Goal: Task Accomplishment & Management: Manage account settings

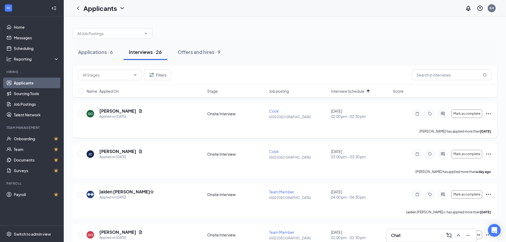
click at [139, 112] on icon "Document" at bounding box center [140, 110] width 3 height 3
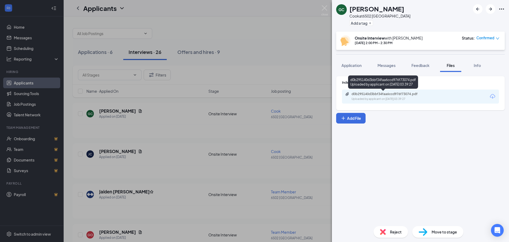
click at [417, 97] on div "Uploaded by applicant on Aug 24, 2025 at 03:39:27" at bounding box center [392, 99] width 80 height 4
click at [329, 11] on div "GC Geoffrey Collins Cook at 6502 JOHNSON CITY Add a tag Onsite Interview with K…" at bounding box center [254, 121] width 509 height 242
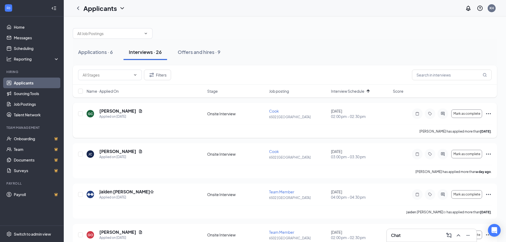
click at [489, 111] on icon "Ellipses" at bounding box center [488, 113] width 6 height 6
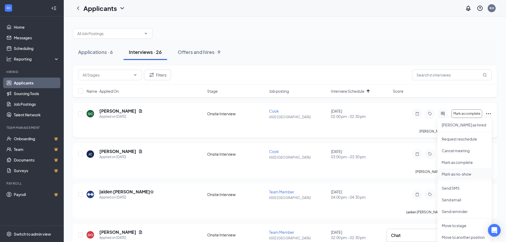
click at [462, 173] on p "Mark as no-show" at bounding box center [464, 173] width 46 height 5
click at [468, 172] on p "Mark as no-show" at bounding box center [464, 173] width 46 height 5
click at [325, 32] on div "Mark as No Show You are marking this applicant as No Show . What do you want to…" at bounding box center [253, 121] width 506 height 242
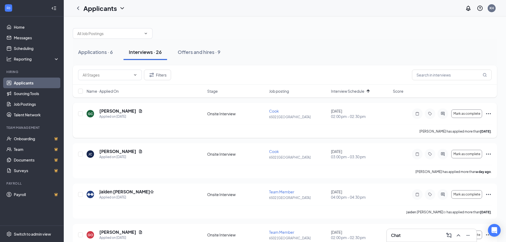
click at [485, 114] on icon "Ellipses" at bounding box center [488, 113] width 6 height 6
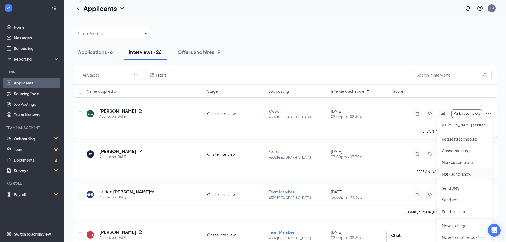
click at [466, 172] on p "Mark as no-show" at bounding box center [464, 173] width 46 height 5
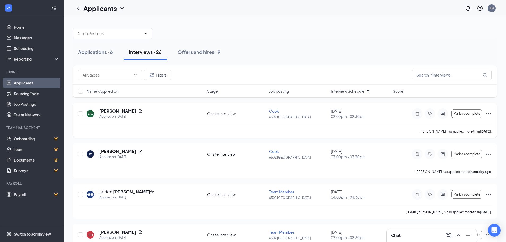
click at [490, 112] on icon "Ellipses" at bounding box center [488, 113] width 6 height 6
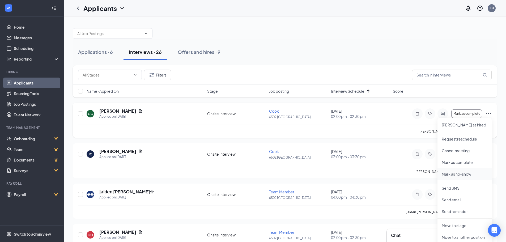
click at [453, 176] on p "Mark as no-show" at bounding box center [464, 173] width 46 height 5
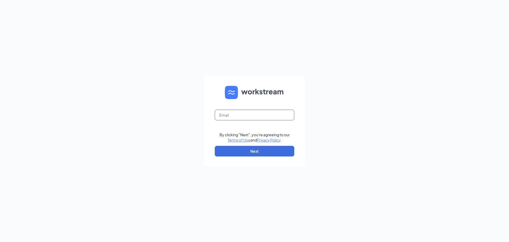
click at [257, 112] on input "text" at bounding box center [255, 115] width 80 height 11
type input "[EMAIL_ADDRESS][DOMAIN_NAME]"
click at [265, 152] on button "Next" at bounding box center [255, 151] width 80 height 11
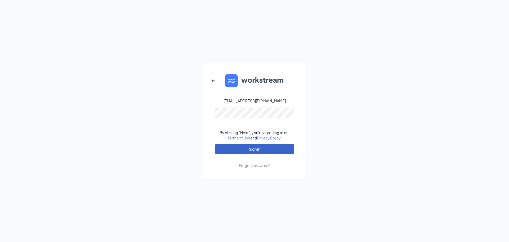
click at [263, 149] on button "Sign In" at bounding box center [255, 149] width 80 height 11
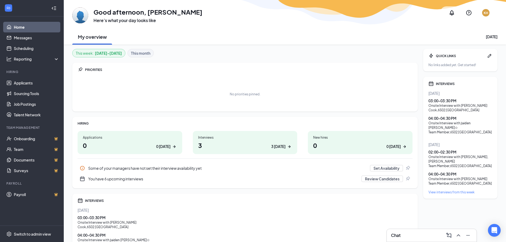
click at [240, 136] on div "Interviews" at bounding box center [245, 137] width 94 height 5
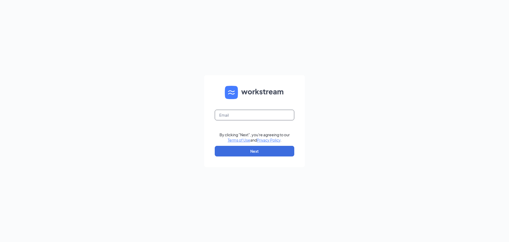
click at [254, 116] on input "text" at bounding box center [255, 115] width 80 height 11
type input "[EMAIL_ADDRESS][DOMAIN_NAME]"
click at [256, 149] on button "Next" at bounding box center [255, 151] width 80 height 11
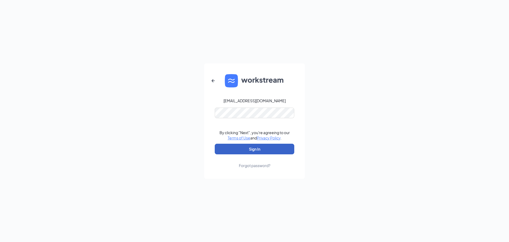
click at [254, 147] on button "Sign In" at bounding box center [255, 149] width 80 height 11
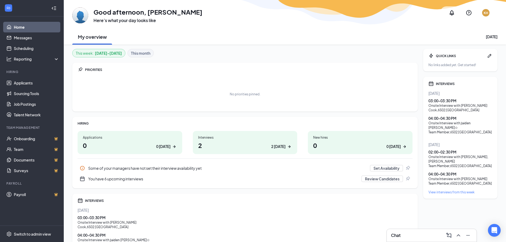
click at [235, 143] on h1 "2 2 today" at bounding box center [245, 145] width 94 height 9
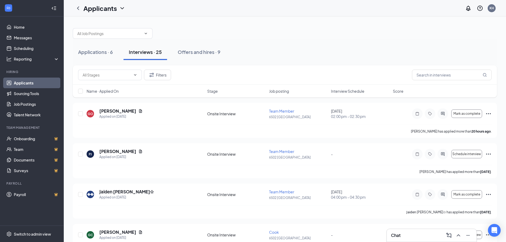
click at [361, 92] on span "Interview Schedule" at bounding box center [347, 90] width 33 height 5
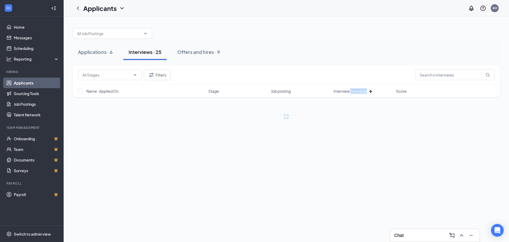
click at [362, 91] on span "Interview Schedule" at bounding box center [350, 90] width 33 height 5
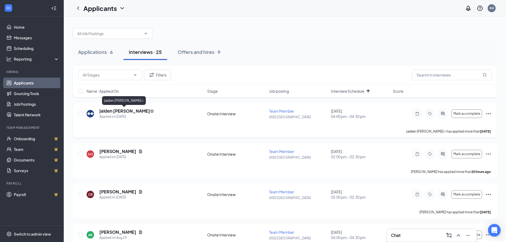
click at [124, 110] on h5 "𝖩𝖺𝗂𝖽𝖾𝗇 [PERSON_NAME]✩" at bounding box center [126, 111] width 54 height 6
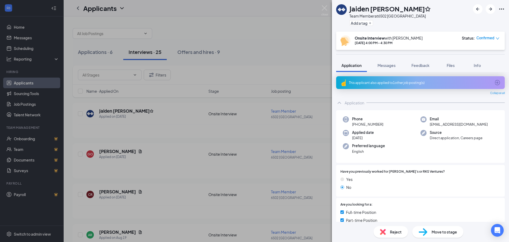
click at [404, 85] on div "This applicant also applied to 1 other job posting(s)" at bounding box center [420, 82] width 169 height 13
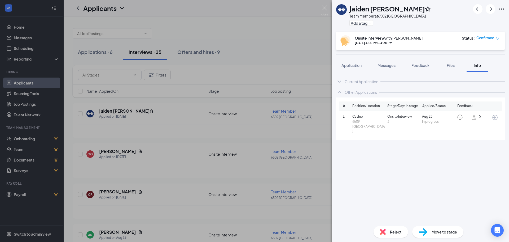
click at [367, 90] on div "Other Applications" at bounding box center [361, 91] width 32 height 5
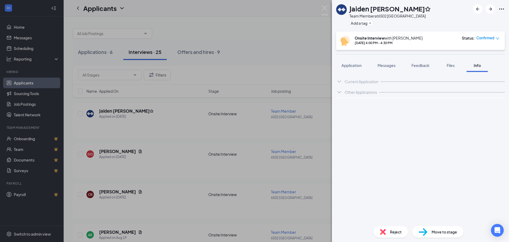
click at [367, 84] on div "Current Application" at bounding box center [362, 81] width 34 height 5
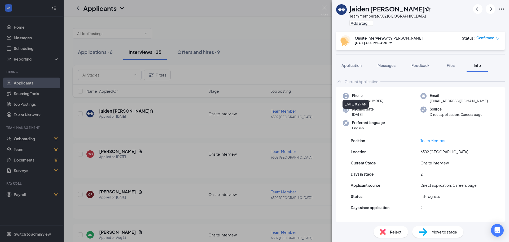
scroll to position [11, 0]
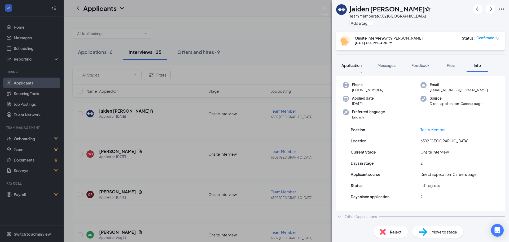
click at [350, 66] on span "Application" at bounding box center [352, 65] width 20 height 5
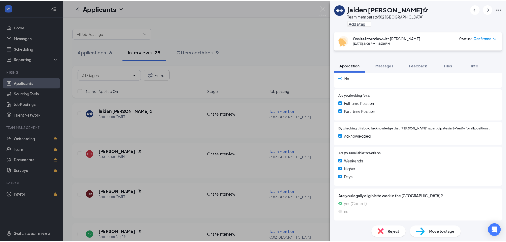
scroll to position [110, 0]
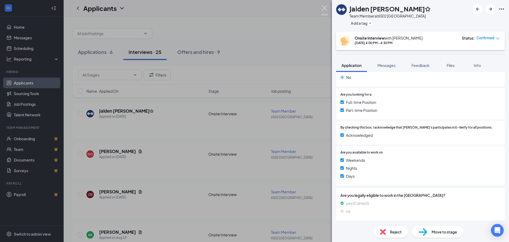
click at [327, 12] on img at bounding box center [325, 10] width 7 height 10
